Goal: Task Accomplishment & Management: Manage account settings

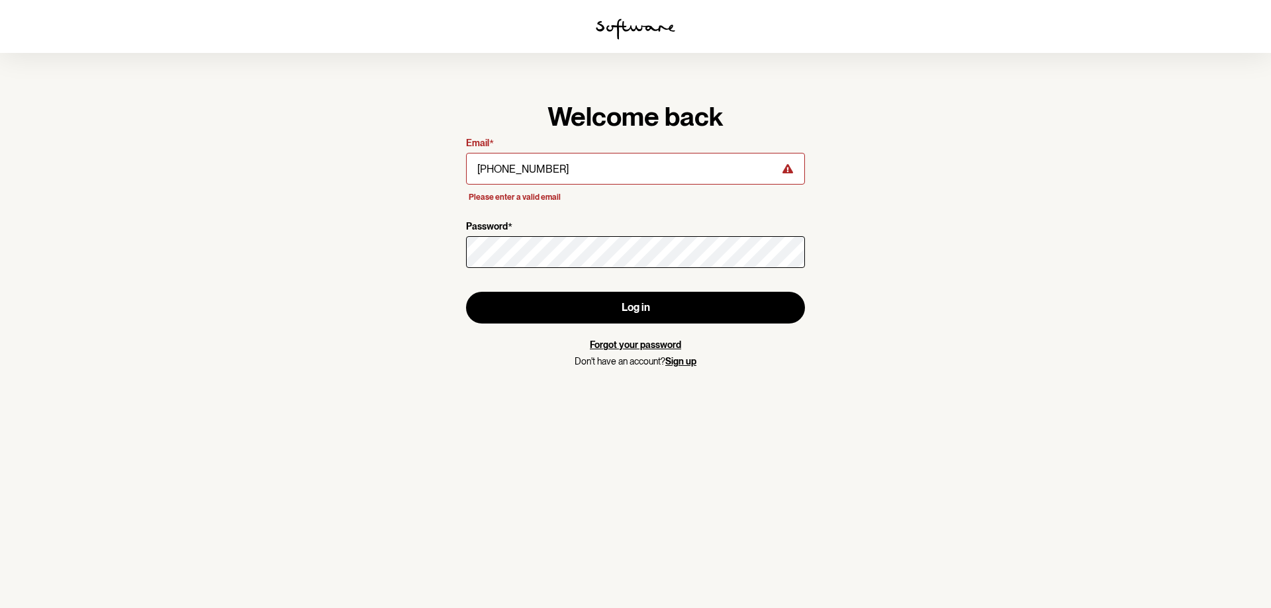
drag, startPoint x: 568, startPoint y: 175, endPoint x: 400, endPoint y: 163, distance: 168.5
click at [400, 163] on section "Welcome back Email * [PHONE_NUMBER] Please enter a valid email Password * Log i…" at bounding box center [635, 304] width 1271 height 608
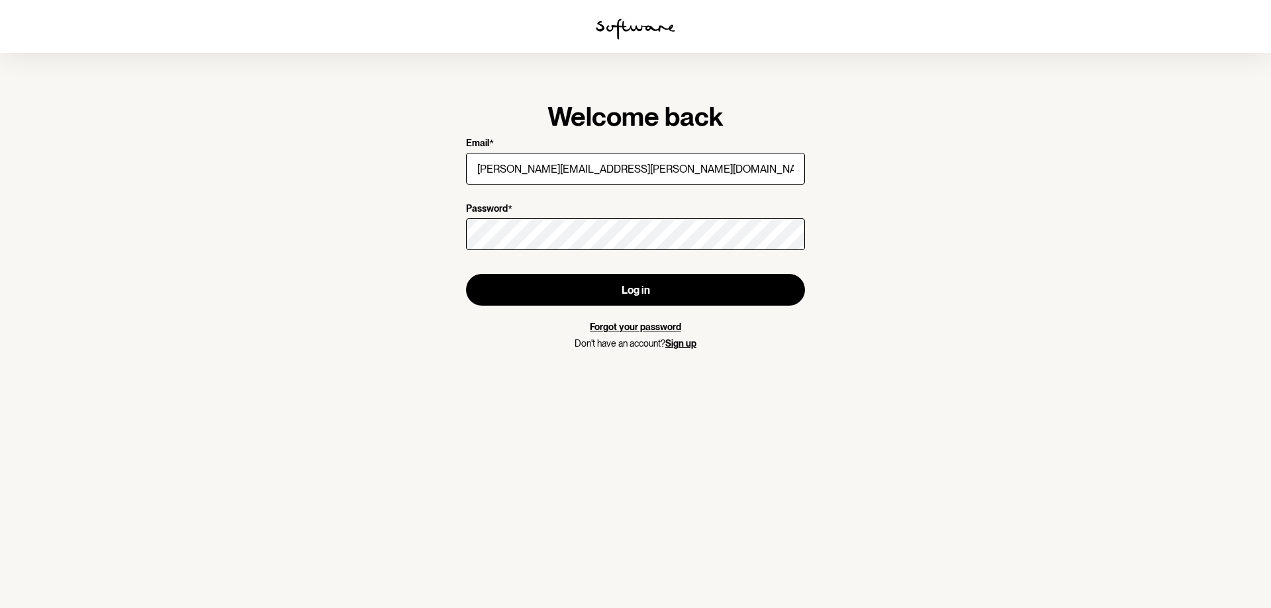
type input "[PERSON_NAME][EMAIL_ADDRESS][PERSON_NAME][DOMAIN_NAME]"
click at [466, 274] on button "Log in" at bounding box center [635, 290] width 339 height 32
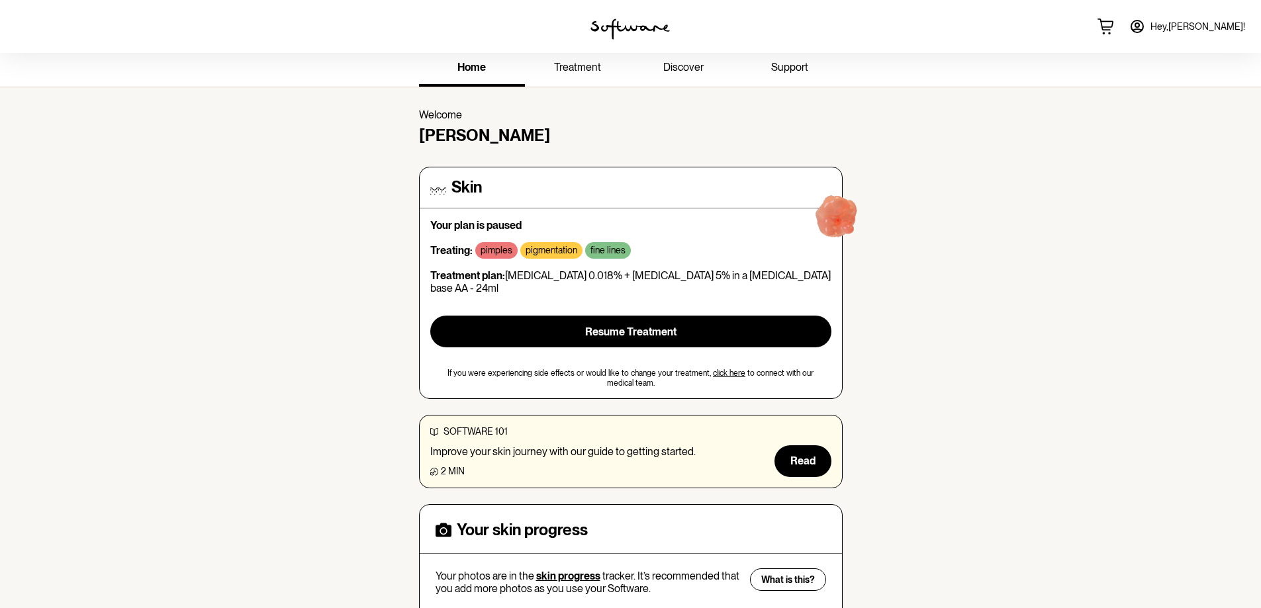
scroll to position [0, 0]
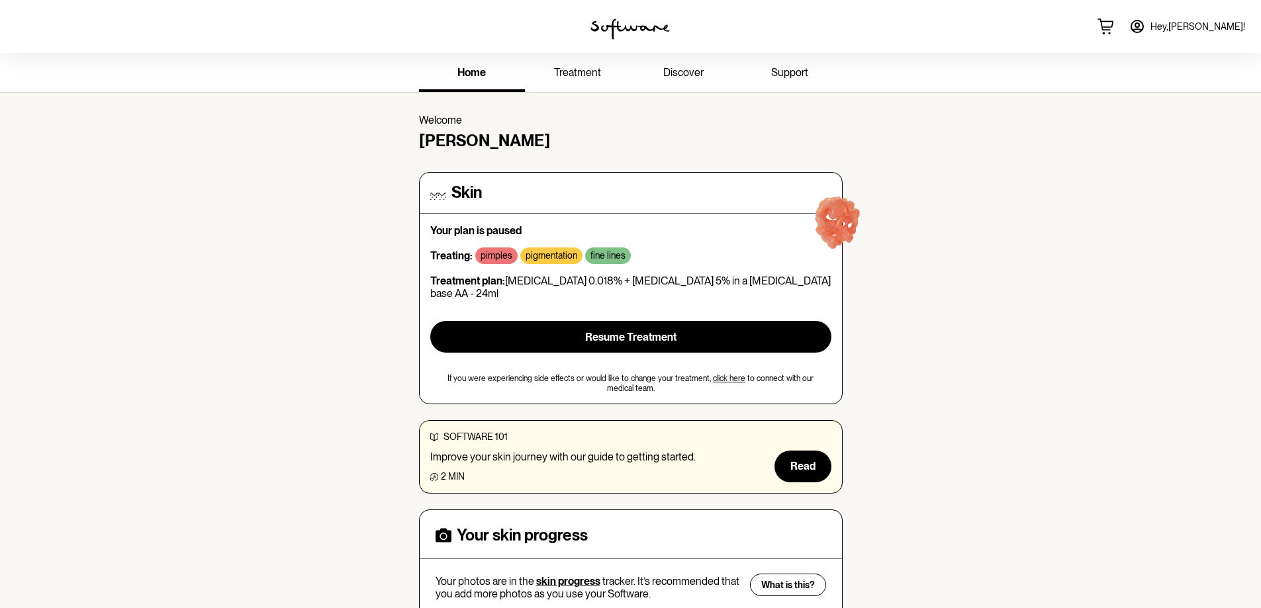
click at [729, 374] on link "click here" at bounding box center [729, 378] width 32 height 9
